Goal: Task Accomplishment & Management: Manage account settings

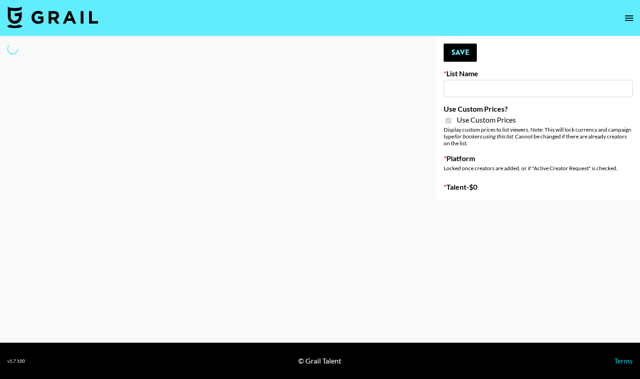
type input "FigMe and MegaMe filters - Airbrush"
checkbox input "true"
select select "Brand"
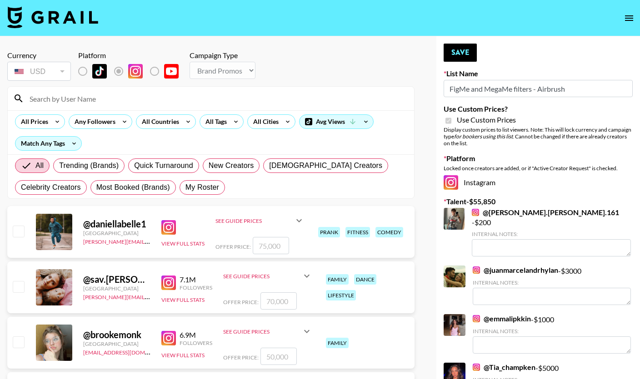
click at [104, 98] on input at bounding box center [216, 98] width 384 height 15
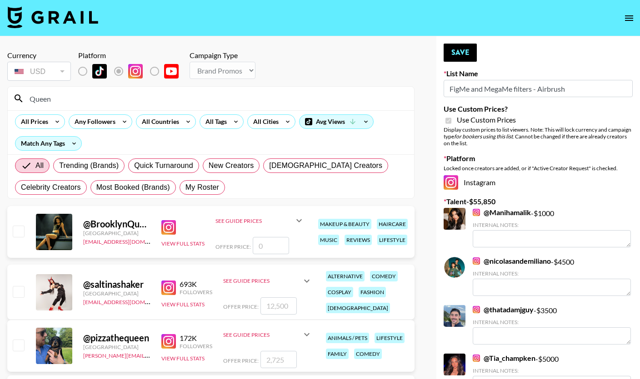
type input "Queen"
click at [16, 232] on input "checkbox" at bounding box center [18, 231] width 11 height 11
click at [13, 229] on input "checkbox" at bounding box center [18, 231] width 11 height 11
click at [20, 230] on input "checkbox" at bounding box center [18, 231] width 11 height 11
checkbox input "false"
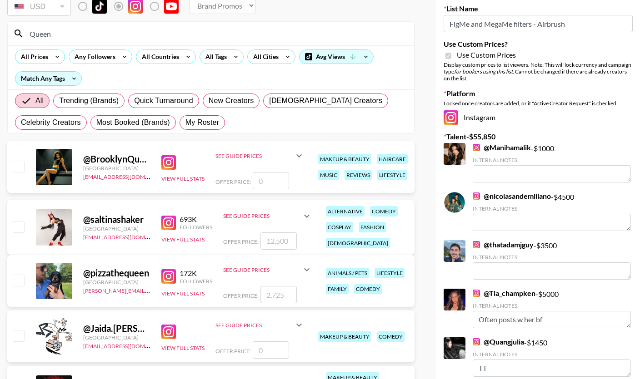
scroll to position [101, 0]
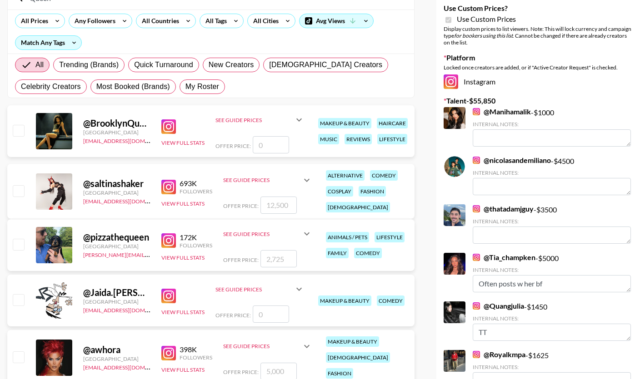
click at [20, 245] on input "checkbox" at bounding box center [18, 244] width 11 height 11
checkbox input "true"
type input "2725"
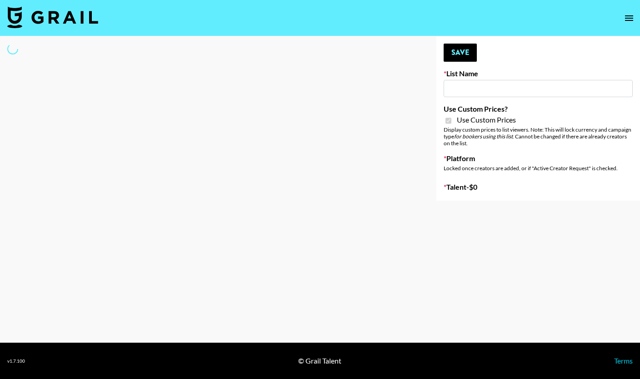
type input "FigMe and MegaMe filters - Airbrush"
checkbox input "true"
select select "Brand"
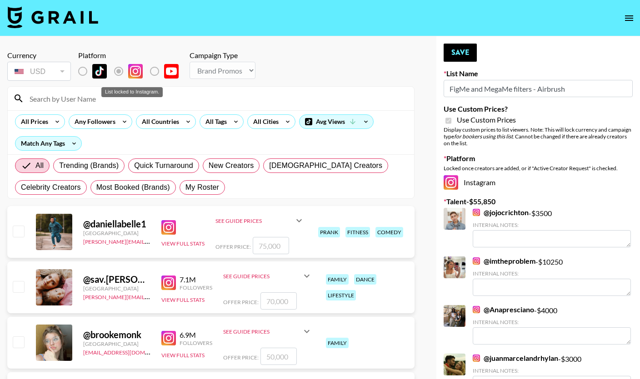
click at [84, 73] on label "List locked to Instagram." at bounding box center [90, 71] width 34 height 19
click at [98, 107] on div at bounding box center [211, 99] width 406 height 24
click at [100, 98] on input at bounding box center [216, 98] width 384 height 15
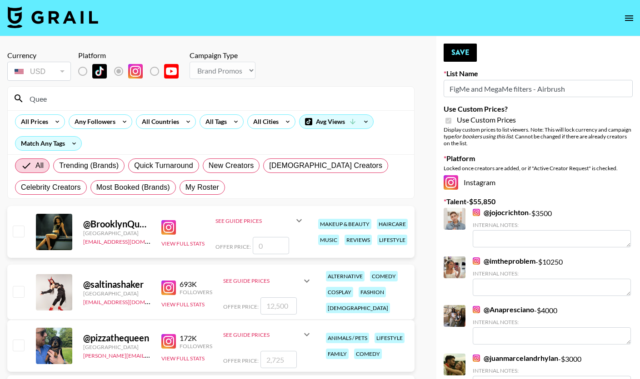
type input "Quee"
click at [18, 234] on input "checkbox" at bounding box center [18, 231] width 11 height 11
click at [13, 236] on input "checkbox" at bounding box center [18, 231] width 11 height 11
click at [14, 234] on input "checkbox" at bounding box center [18, 231] width 11 height 11
click at [15, 228] on input "checkbox" at bounding box center [18, 231] width 11 height 11
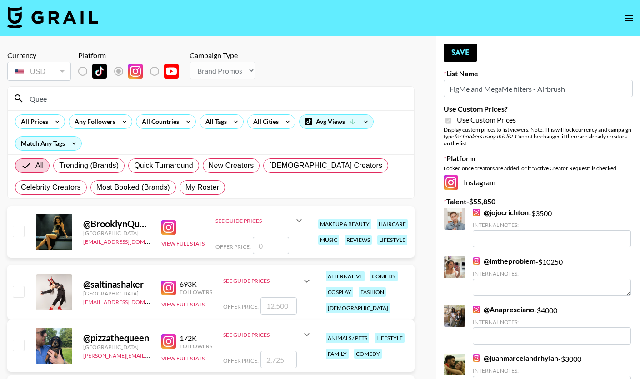
checkbox input "false"
click at [269, 247] on input "number" at bounding box center [271, 245] width 36 height 17
click at [55, 100] on input "Quee" at bounding box center [216, 98] width 384 height 15
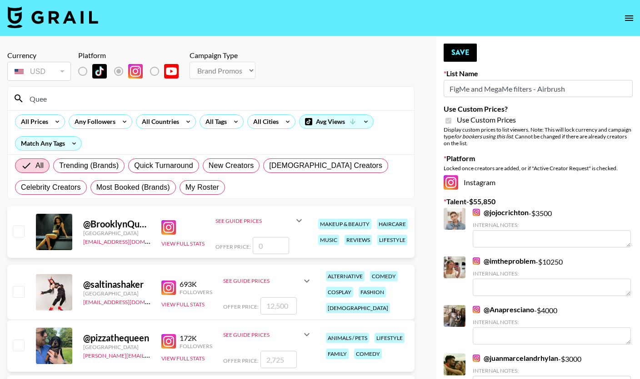
click at [55, 100] on input "Quee" at bounding box center [216, 98] width 384 height 15
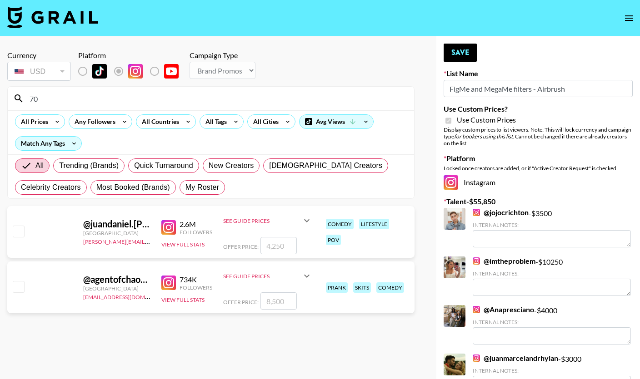
type input "7"
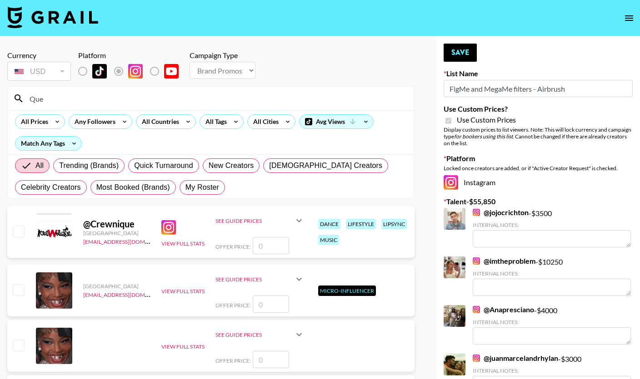
type input "Quee"
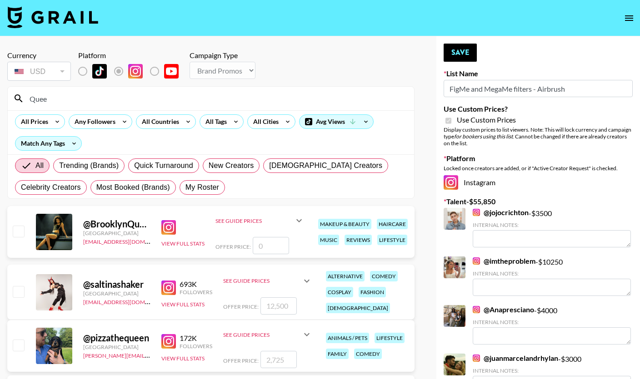
click at [265, 244] on input "number" at bounding box center [271, 245] width 36 height 17
type input "7"
checkbox input "true"
type input "7000"
click at [458, 54] on button "Save" at bounding box center [459, 53] width 33 height 18
